Goal: Information Seeking & Learning: Learn about a topic

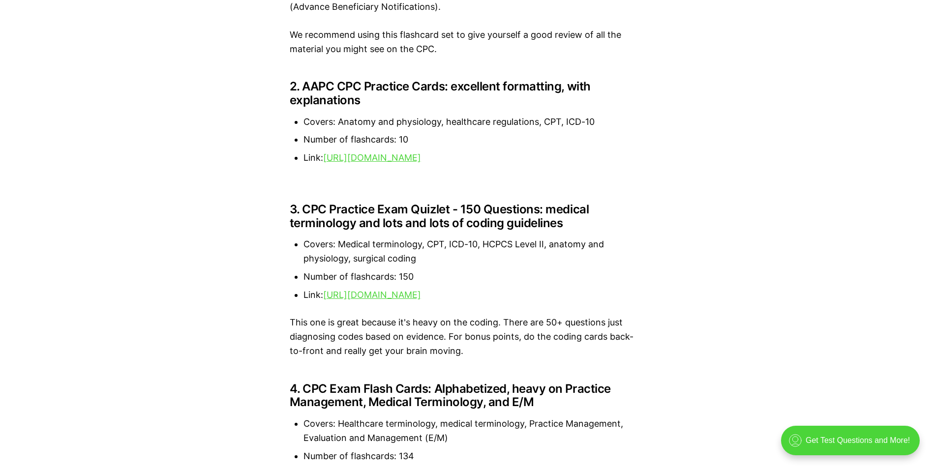
scroll to position [1342, 0]
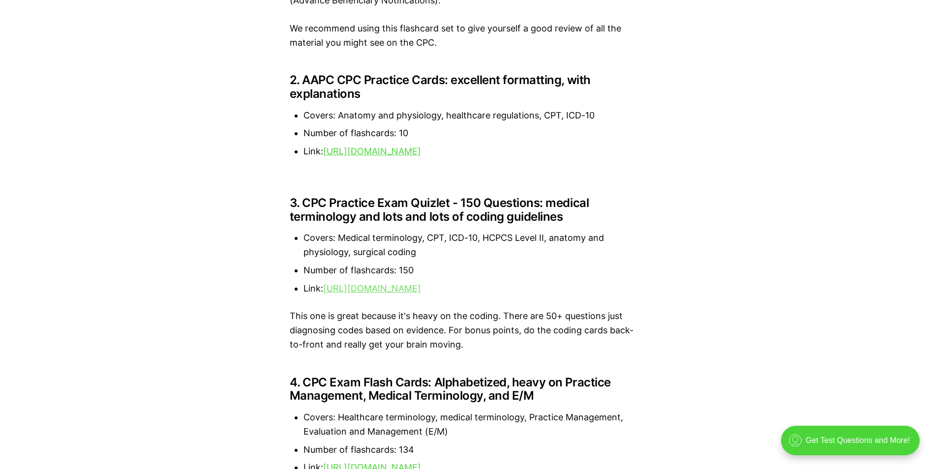
click at [359, 287] on link "[URL][DOMAIN_NAME]" at bounding box center [372, 288] width 98 height 10
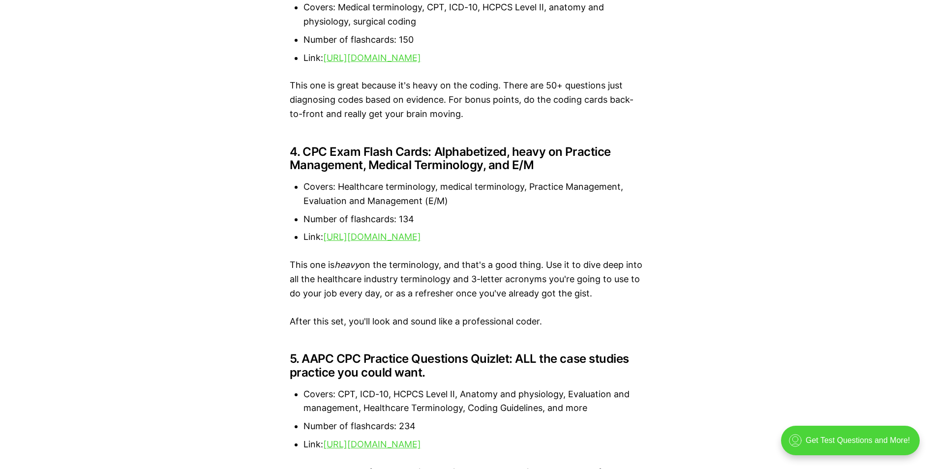
scroll to position [1579, 0]
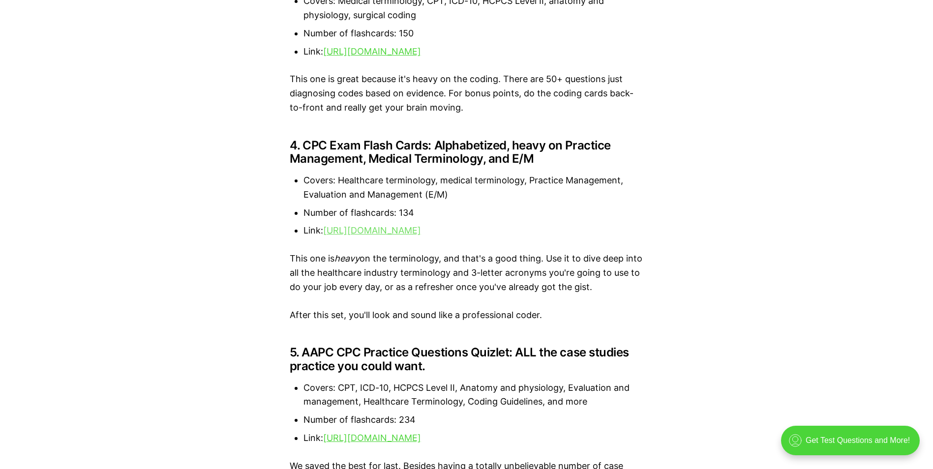
click at [348, 235] on link "[URL][DOMAIN_NAME]" at bounding box center [372, 230] width 98 height 10
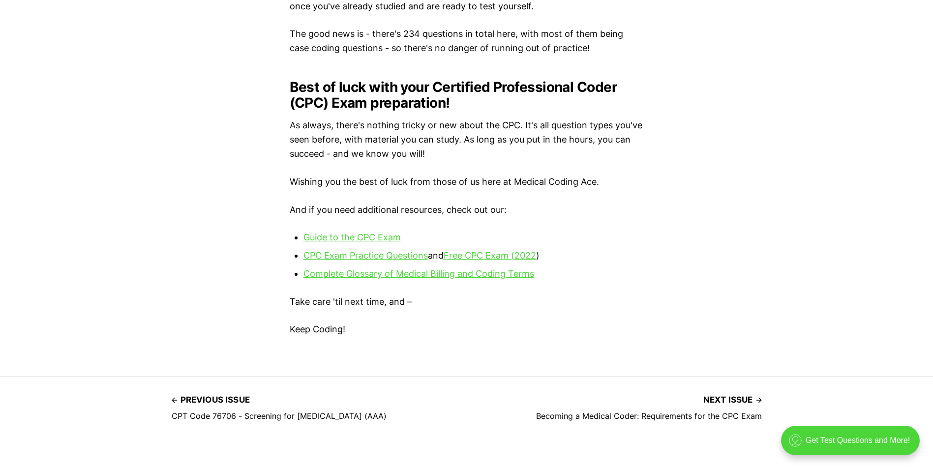
scroll to position [2145, 0]
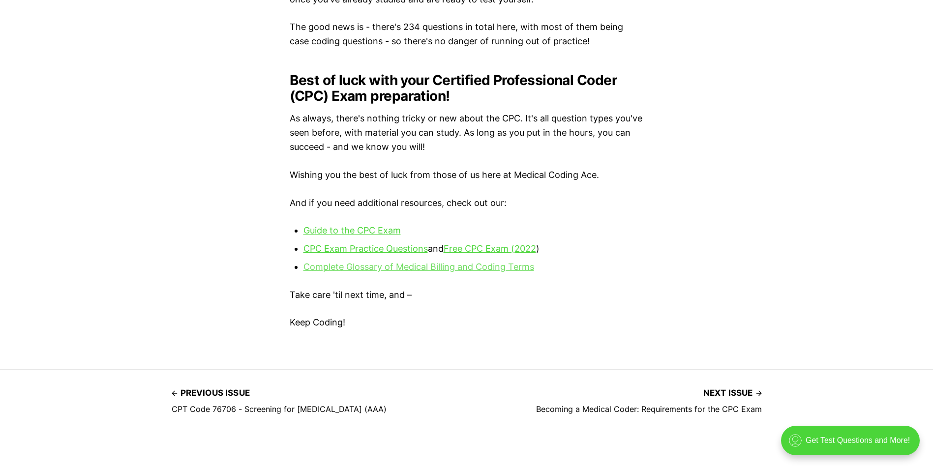
click at [373, 272] on link "Complete Glossary of Medical Billing and Coding Terms" at bounding box center [418, 267] width 231 height 10
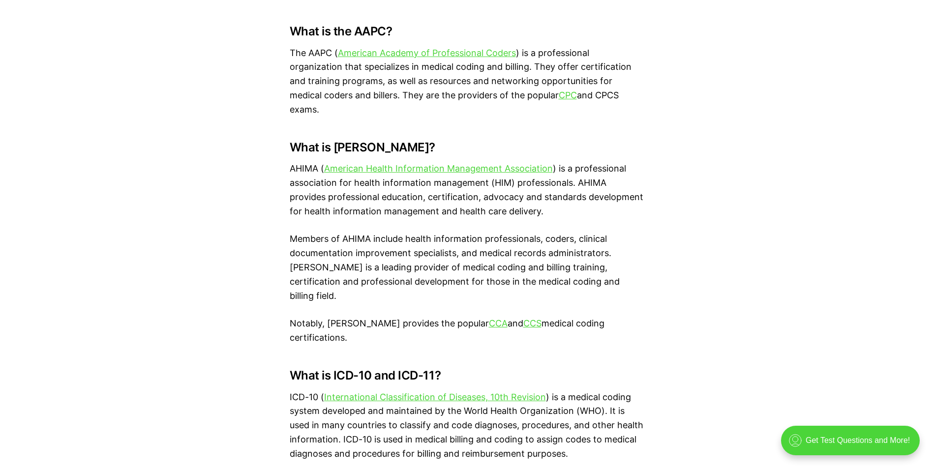
scroll to position [1000, 0]
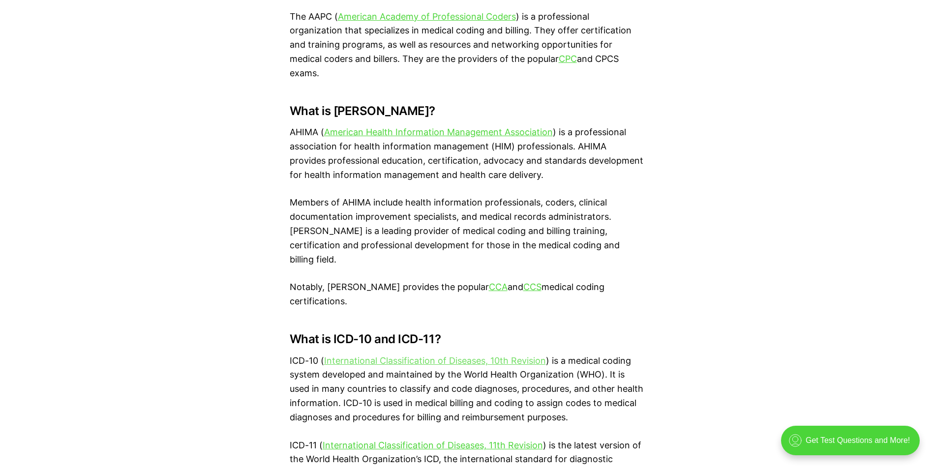
click at [386, 355] on link "International Classification of Diseases, 10th Revision" at bounding box center [435, 360] width 222 height 10
